Goal: Check status

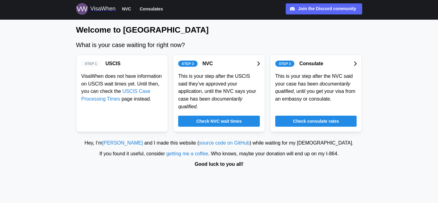
click at [205, 124] on span "Check NVC wait times" at bounding box center [218, 121] width 45 height 10
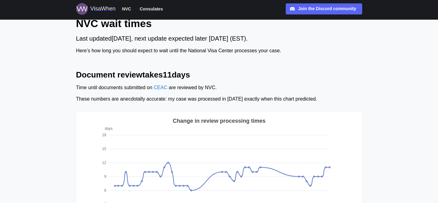
scroll to position [11, 0]
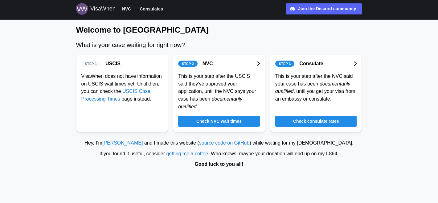
click at [130, 90] on link "USCIS Case Processing Times" at bounding box center [115, 95] width 69 height 13
